Goal: Information Seeking & Learning: Learn about a topic

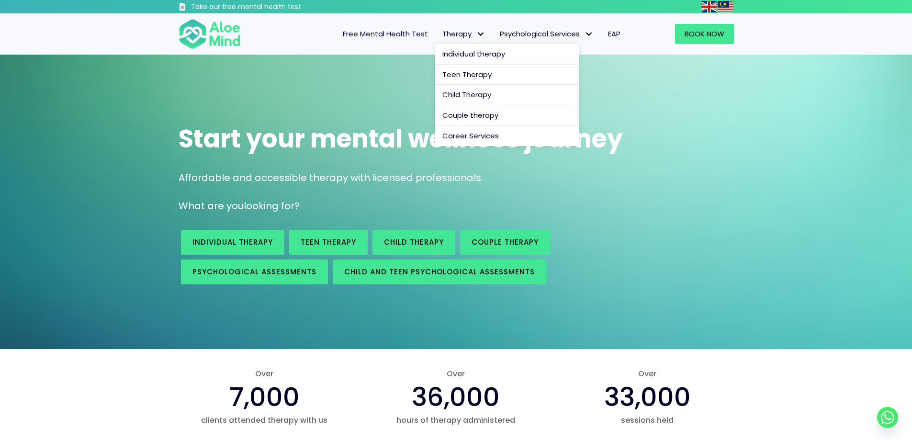
click at [472, 29] on span "Therapy" at bounding box center [463, 34] width 43 height 10
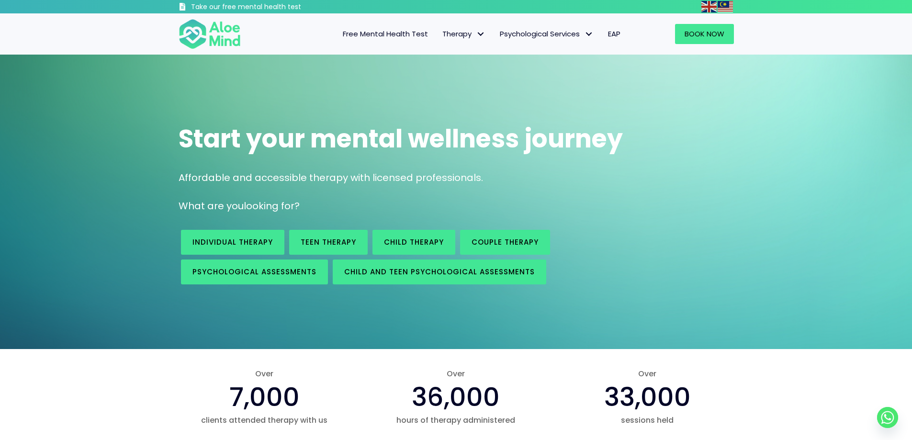
click at [412, 28] on link "Free Mental Health Test" at bounding box center [386, 34] width 100 height 20
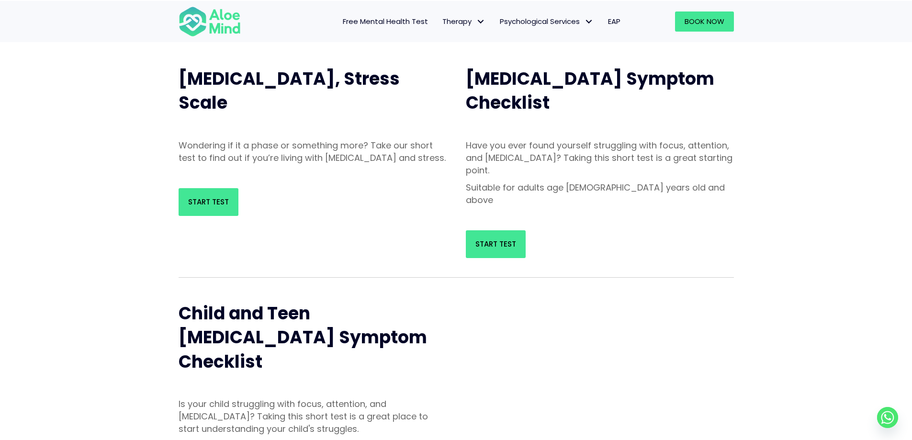
scroll to position [96, 0]
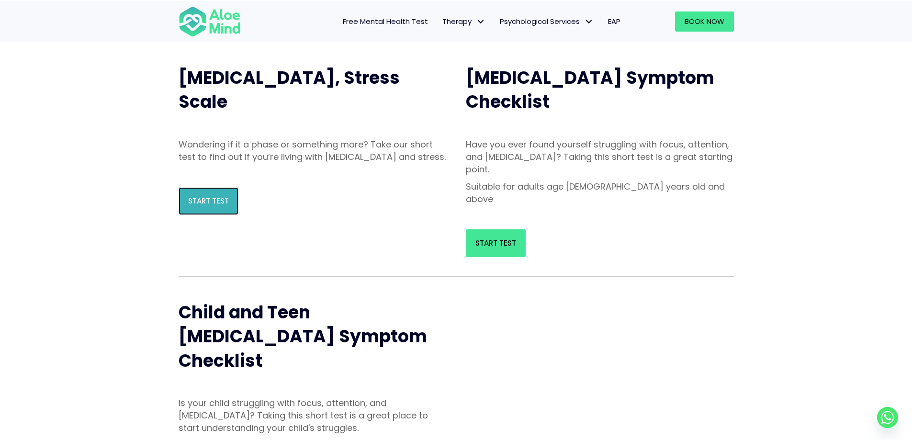
click at [211, 200] on link "Start Test" at bounding box center [209, 201] width 60 height 28
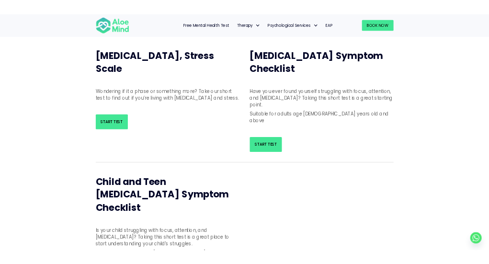
scroll to position [106, 0]
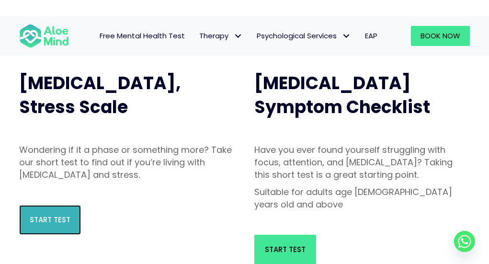
click at [47, 219] on link "Start Test" at bounding box center [50, 220] width 62 height 30
click at [42, 222] on link "Start Test" at bounding box center [50, 220] width 62 height 30
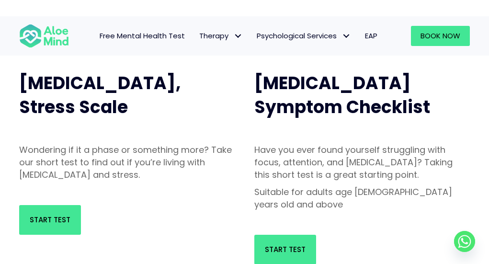
click at [55, 228] on div "Start Test" at bounding box center [127, 219] width 235 height 49
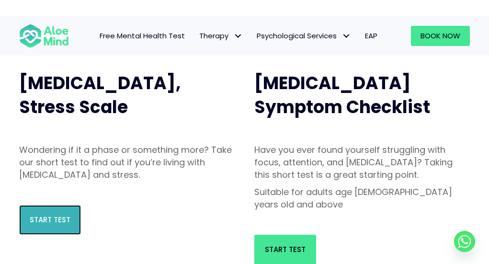
click at [60, 214] on span "Start Test" at bounding box center [50, 219] width 41 height 10
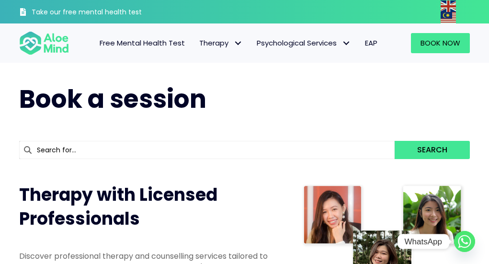
click at [467, 242] on icon "Whatsapp" at bounding box center [464, 241] width 7 height 6
click at [464, 246] on circle "Whatsapp" at bounding box center [464, 241] width 21 height 21
